Goal: Find specific page/section: Find specific page/section

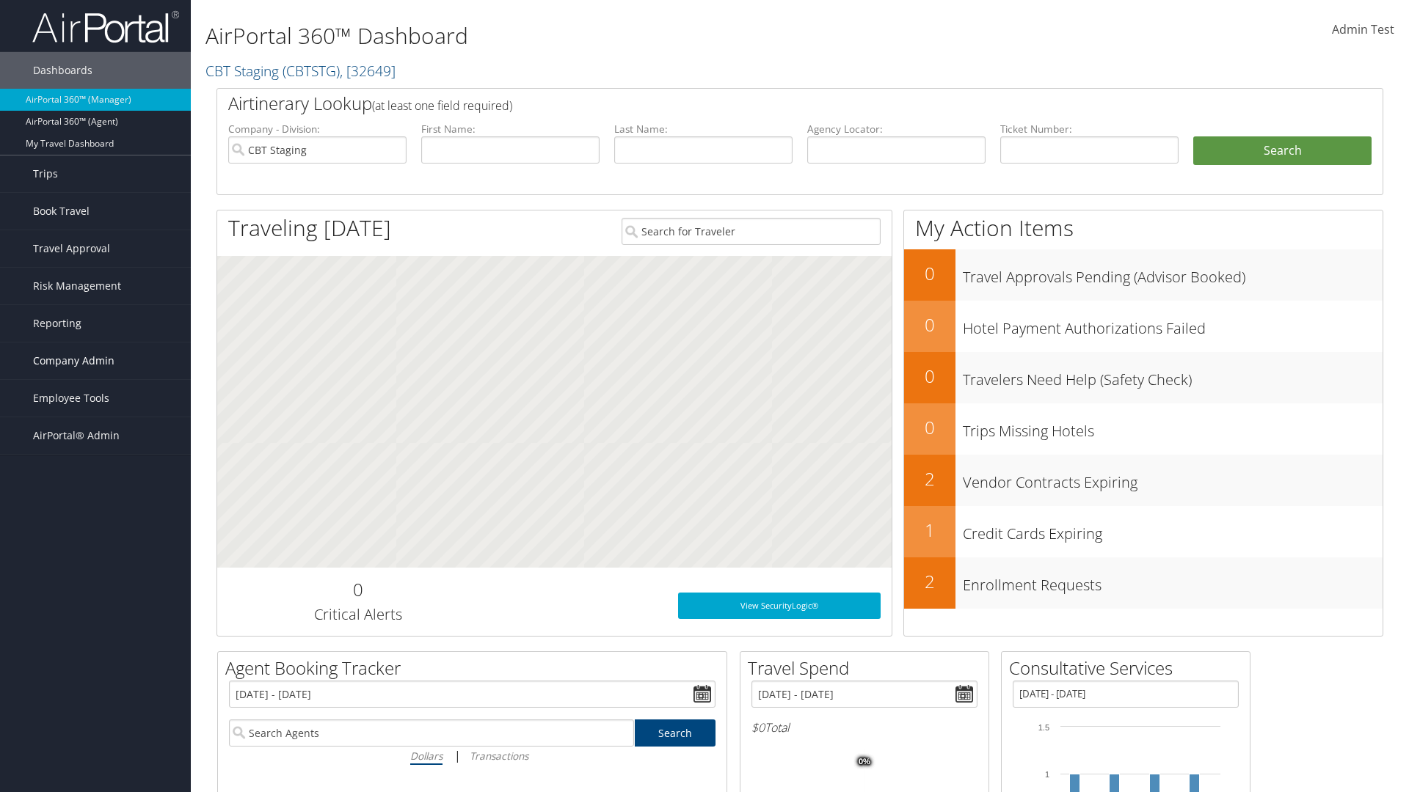
click at [95, 361] on span "Company Admin" at bounding box center [73, 361] width 81 height 37
click at [95, 434] on link "People" at bounding box center [95, 434] width 191 height 22
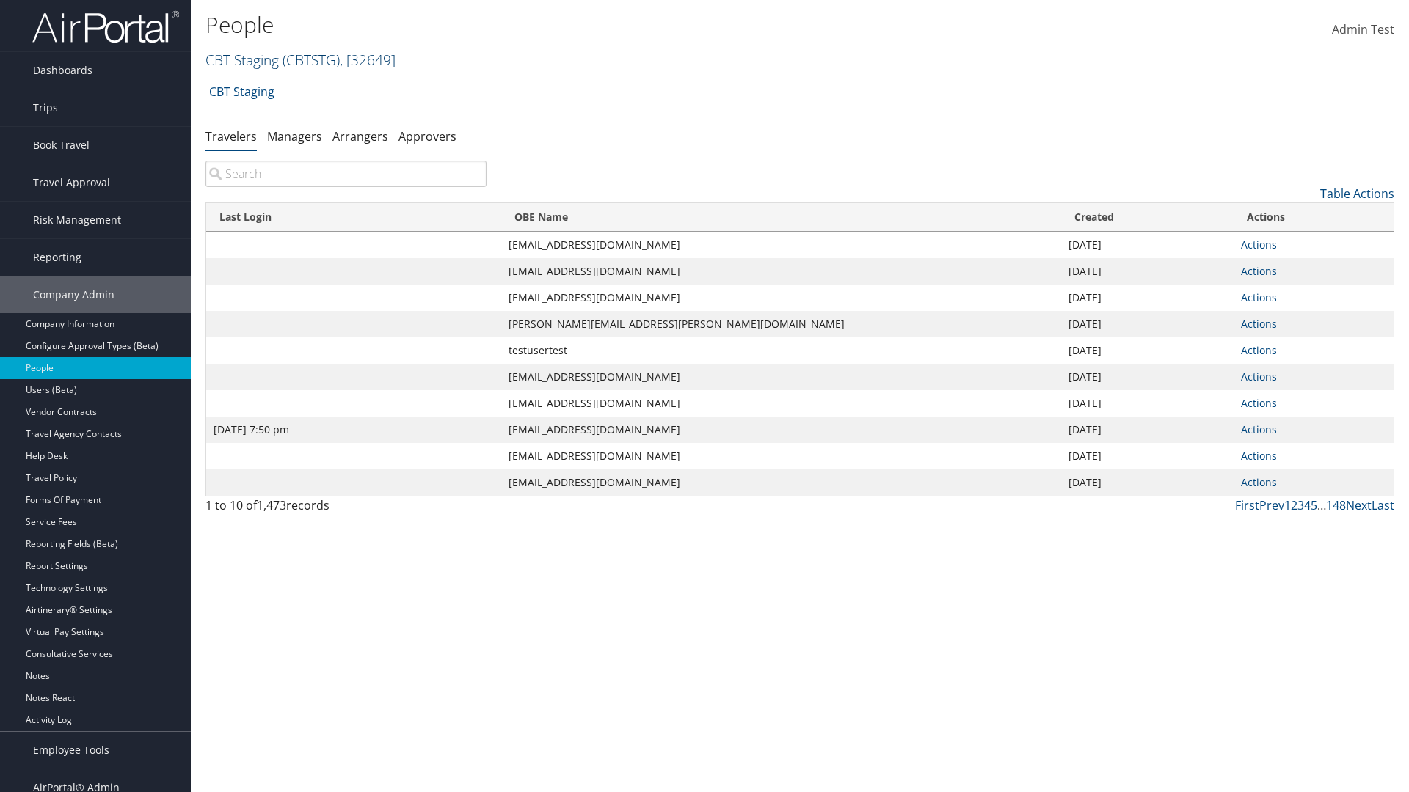
click at [242, 59] on link "CBT Staging ( CBTSTG ) , [ 32649 ]" at bounding box center [300, 60] width 190 height 20
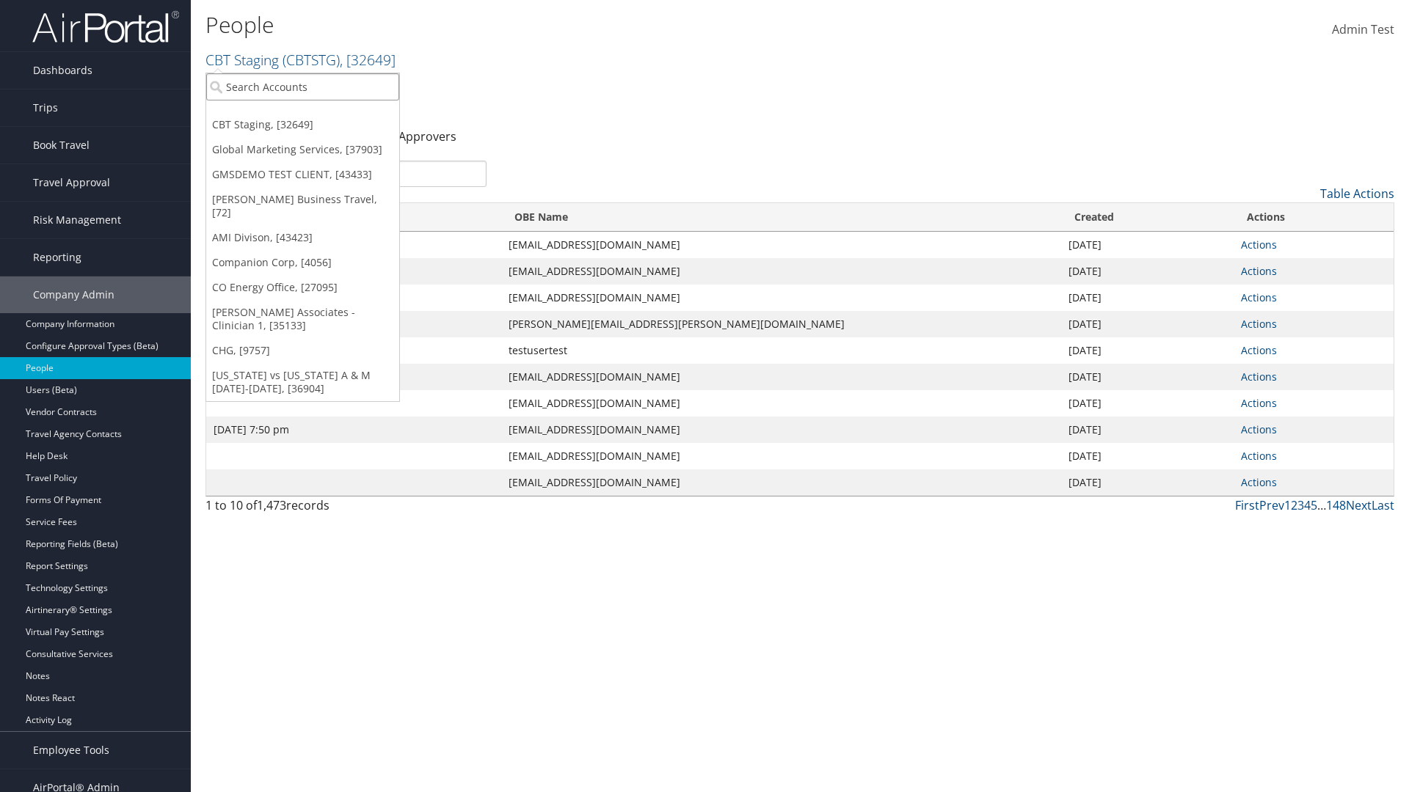
click at [302, 87] on input "search" at bounding box center [302, 86] width 193 height 27
type input "CBTSTG"
click at [302, 114] on div "CBT Staging (CBTSTG), [32649]" at bounding box center [302, 113] width 209 height 13
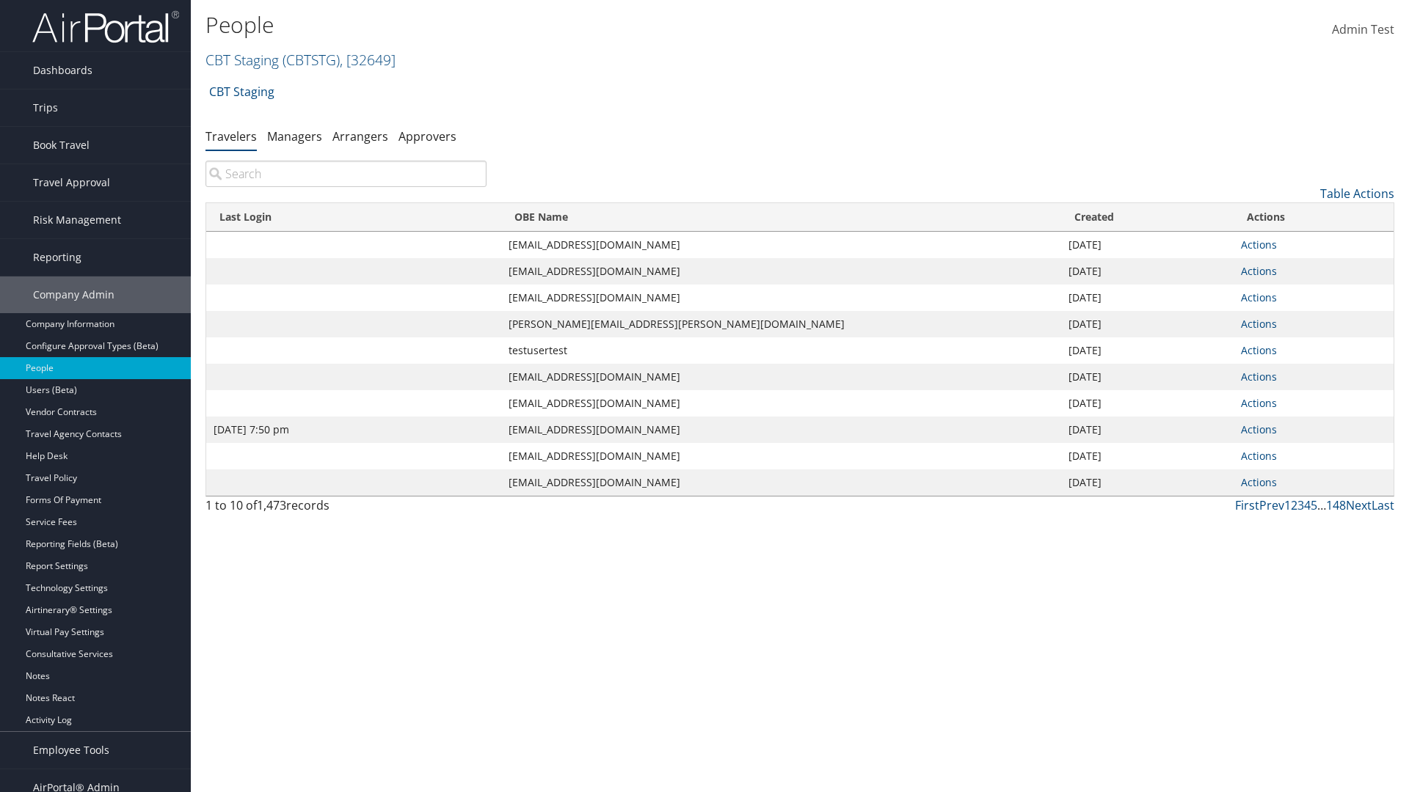
click at [346, 174] on input "search" at bounding box center [345, 174] width 281 height 26
type input "Jan 9, 2024 7:50 pm"
